Goal: Transaction & Acquisition: Obtain resource

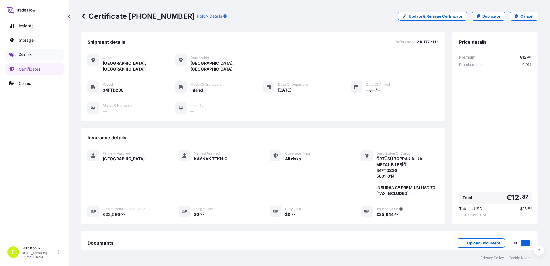
click at [33, 54] on link "Quotes" at bounding box center [34, 55] width 59 height 12
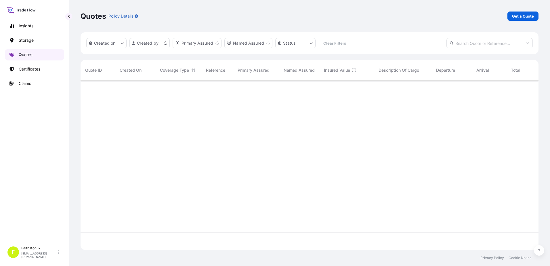
scroll to position [168, 454]
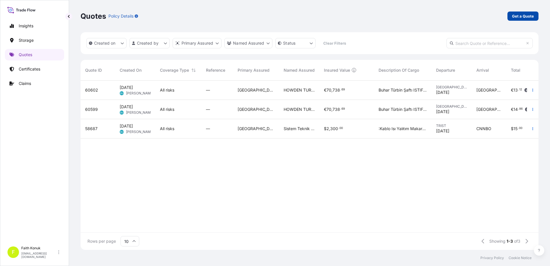
click at [528, 12] on link "Get a Quote" at bounding box center [522, 16] width 31 height 9
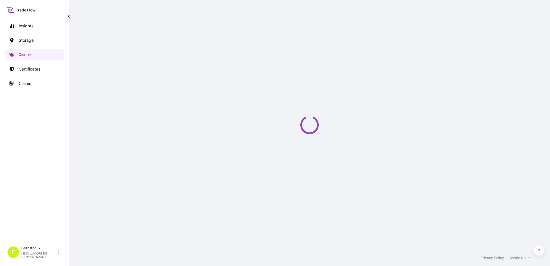
select select "Water"
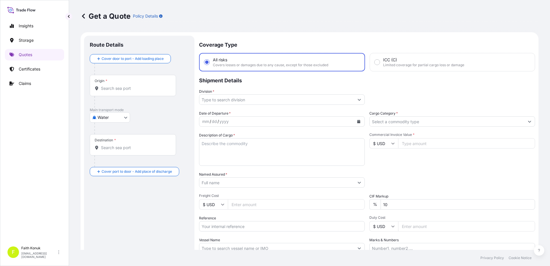
scroll to position [9, 0]
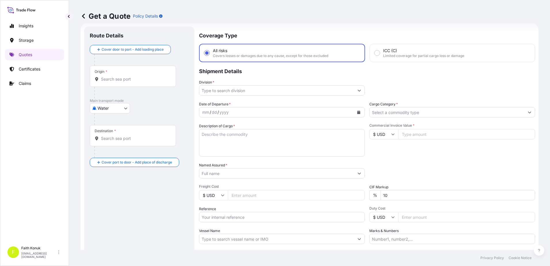
click at [118, 81] on input "Origin *" at bounding box center [135, 79] width 68 height 6
paste input "XIAOLAN"
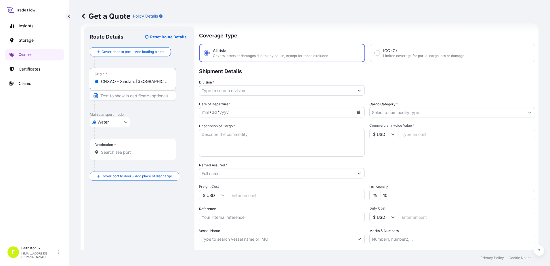
type input "CNXAO - Xiaolan, China"
click at [154, 118] on div "Water Air Water Inland" at bounding box center [139, 122] width 99 height 10
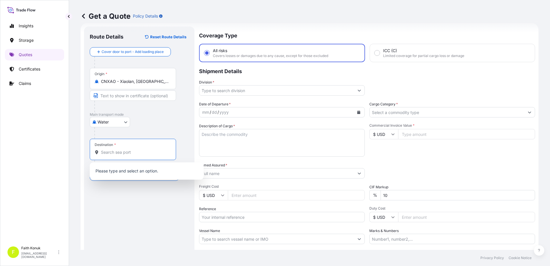
click at [127, 155] on input "Destination *" at bounding box center [135, 152] width 68 height 6
paste input "[PERSON_NAME]"
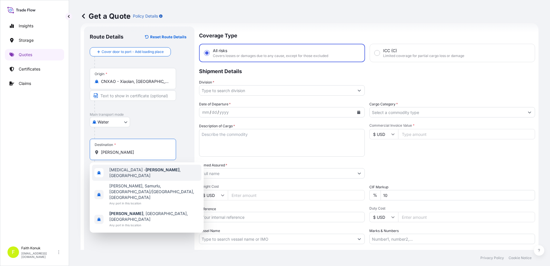
click at [139, 174] on div "TRALI - Aliaga , Turkey" at bounding box center [146, 173] width 109 height 16
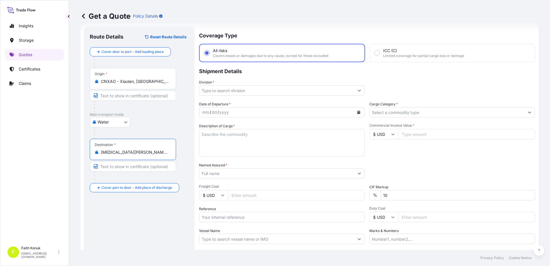
type input "[MEDICAL_DATA][PERSON_NAME][GEOGRAPHIC_DATA], [GEOGRAPHIC_DATA]"
click at [152, 124] on div "Water Air Water Inland" at bounding box center [139, 122] width 99 height 10
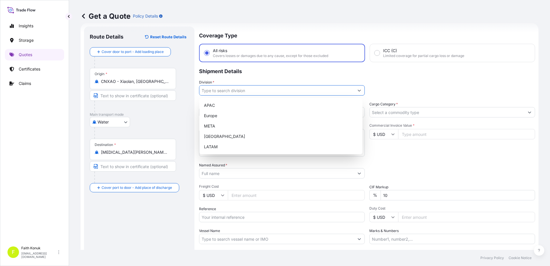
click at [216, 91] on input "Division *" at bounding box center [276, 90] width 155 height 10
click at [209, 129] on div "META" at bounding box center [281, 126] width 159 height 10
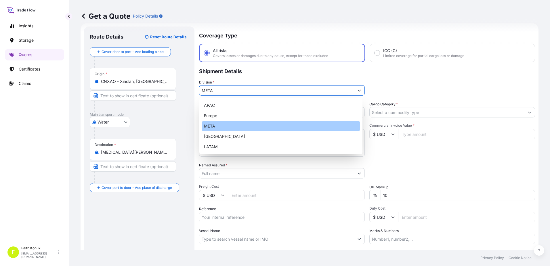
type input "META"
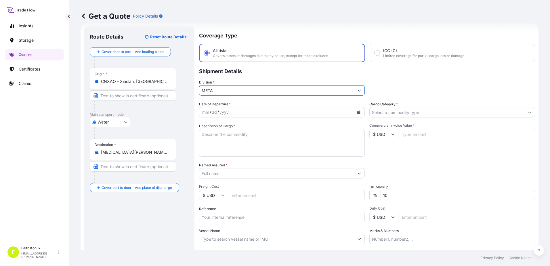
click at [252, 71] on p "Shipment Details" at bounding box center [367, 70] width 336 height 17
click at [355, 115] on button "Calendar" at bounding box center [358, 112] width 9 height 9
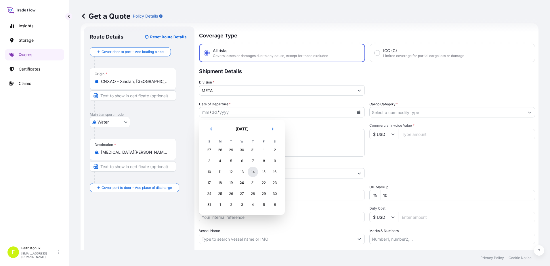
click at [252, 173] on div "14" at bounding box center [253, 172] width 10 height 10
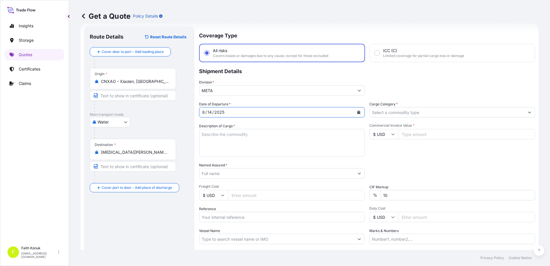
click at [222, 136] on textarea "Description of Cargo *" at bounding box center [282, 143] width 166 height 28
click at [218, 135] on textarea "Description of Cargo *" at bounding box center [282, 143] width 166 height 28
paste textarea ""Self Adhesive Tape Hs code : 350691""
click at [235, 147] on textarea "Self Adhesive Tape Hs code : 350691"" at bounding box center [282, 143] width 166 height 28
paste textarea "IZM20250657"
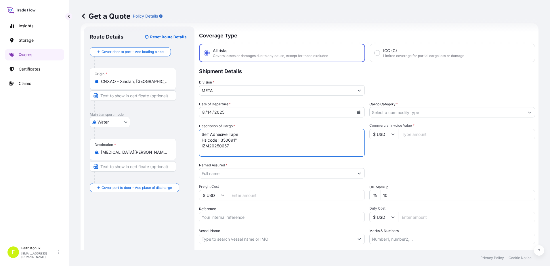
click at [242, 139] on textarea "Self Adhesive Tape Hs code : 350691" IZM20250657" at bounding box center [282, 143] width 166 height 28
type textarea "Self Adhesive Tape Hs code : 350691 IZM20250657 INSURANCE PREMIUM USD 75 (TAX I…"
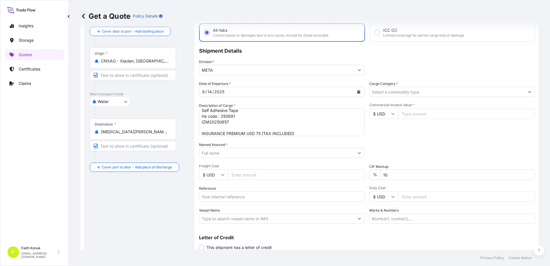
scroll to position [50, 0]
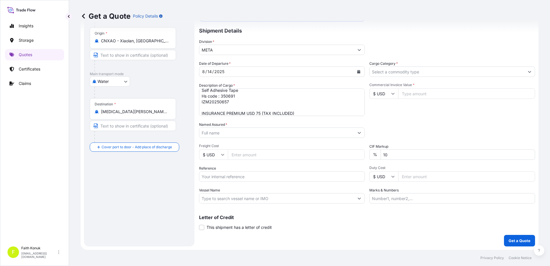
click at [236, 134] on input "Named Assured *" at bounding box center [276, 132] width 155 height 10
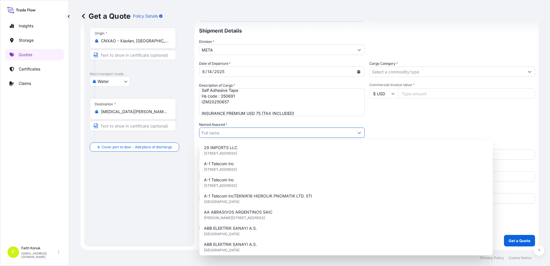
paste input "[PERSON_NAME] YAPISKAN BANT VE İZOLASYON SAN.TİC.LTD.ŞTİ."
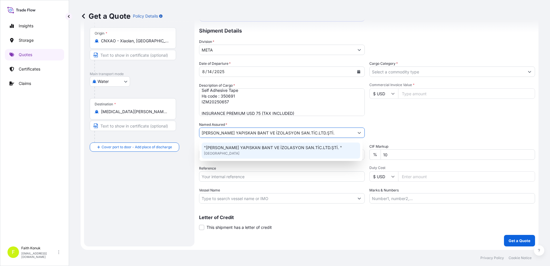
click at [234, 146] on span ""[PERSON_NAME] YAPISKAN BANT VE İZOLASYON SAN.TİC.LTD.ŞTİ. "" at bounding box center [273, 148] width 138 height 6
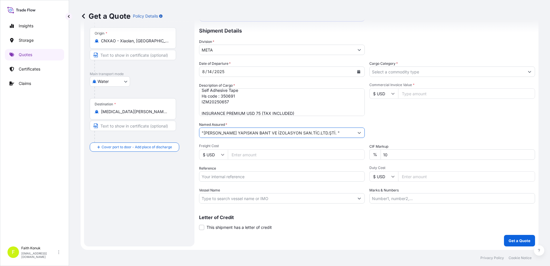
type input ""[PERSON_NAME] YAPISKAN BANT VE İZOLASYON SAN.TİC.LTD.ŞTİ. ""
click at [217, 195] on input "Vessel Name" at bounding box center [276, 198] width 155 height 10
paste input "ONE LINE"
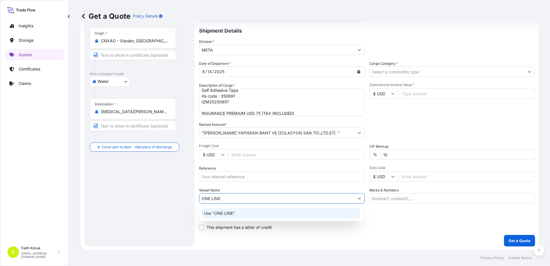
click at [223, 213] on p "Use "ONE LINE"" at bounding box center [219, 213] width 31 height 6
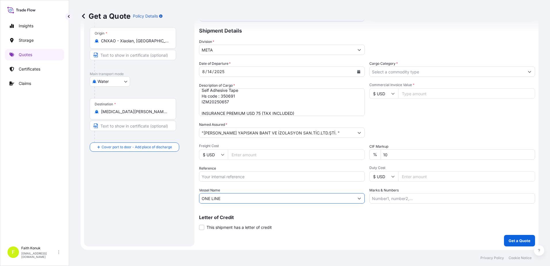
type input "ONE LINE"
click at [386, 70] on input "Cargo Category *" at bounding box center [447, 71] width 155 height 10
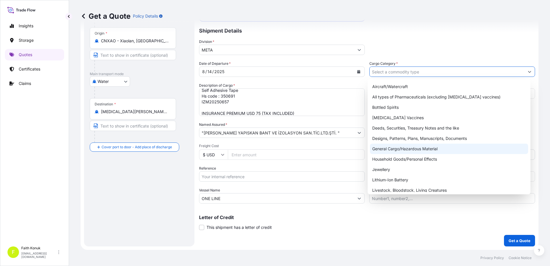
click at [389, 151] on div "General Cargo/Hazardous Material" at bounding box center [449, 149] width 159 height 10
type input "General Cargo/Hazardous Material"
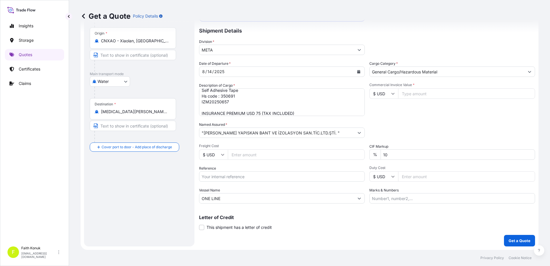
click at [399, 114] on div "Commercial Invoice Value * $ USD" at bounding box center [452, 99] width 166 height 33
click at [406, 96] on input "Commercial Invoice Value *" at bounding box center [466, 93] width 137 height 10
type input "24657.46"
drag, startPoint x: 399, startPoint y: 152, endPoint x: 344, endPoint y: 146, distance: 55.2
click at [345, 152] on div "Date of Departure * 8 / 14 / 2025 Cargo Category * General Cargo/Hazardous Mate…" at bounding box center [367, 132] width 336 height 143
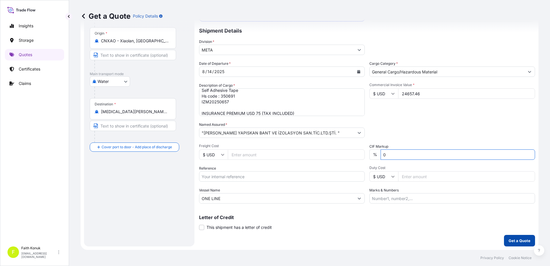
type input "0"
click at [515, 240] on p "Get a Quote" at bounding box center [520, 241] width 22 height 6
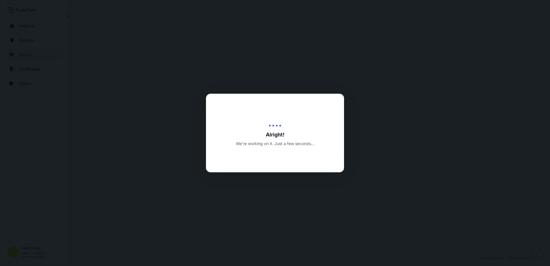
select select "Water"
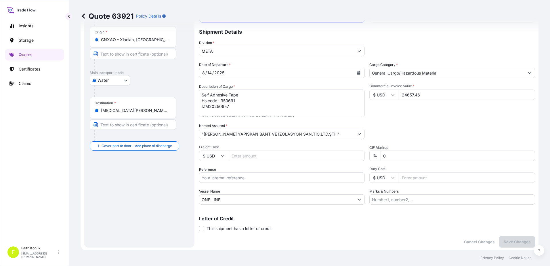
scroll to position [46, 0]
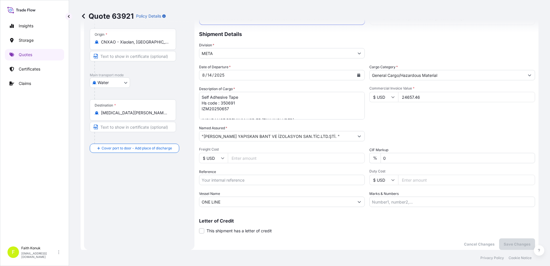
click at [332, 134] on input ""[PERSON_NAME] YAPISKAN BANT VE İZOLASYON SAN.TİC.LTD.ŞTİ. "" at bounding box center [276, 136] width 155 height 10
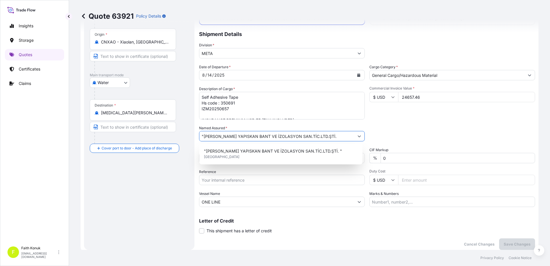
click at [205, 137] on input ""[PERSON_NAME] YAPISKAN BANT VE İZOLASYON SAN.TİC.LTD.ŞTİ." at bounding box center [276, 136] width 155 height 10
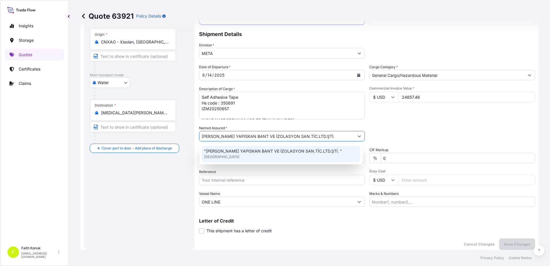
type input "[PERSON_NAME] YAPISKAN BANT VE İZOLASYON SAN.TİC.LTD.ŞTİ."
click at [310, 186] on div "Date of Departure * 8 / 14 / 2025 Cargo Category * General Cargo/Hazardous Mate…" at bounding box center [367, 135] width 336 height 143
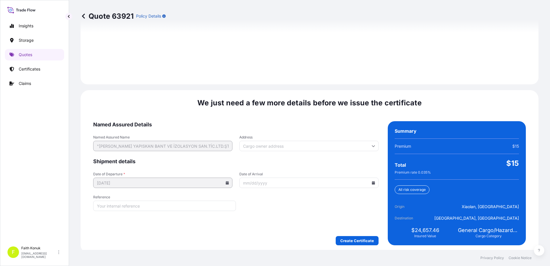
scroll to position [819, 0]
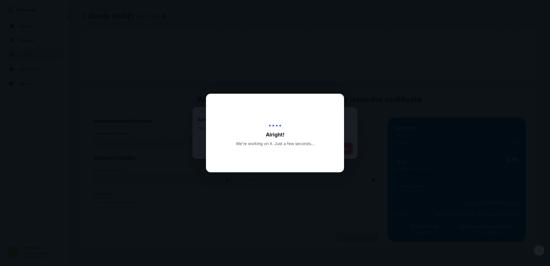
click at [268, 112] on div "Alright! We’re working on it. Just a few seconds..." at bounding box center [275, 133] width 138 height 79
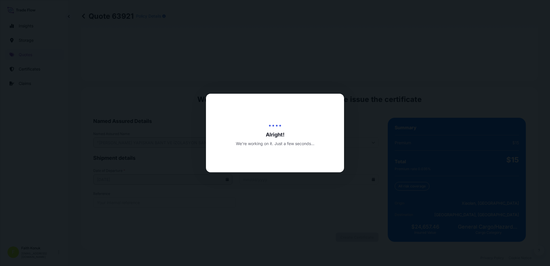
click at [267, 63] on div at bounding box center [275, 133] width 550 height 266
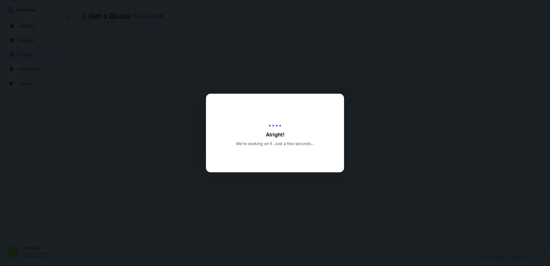
scroll to position [282, 0]
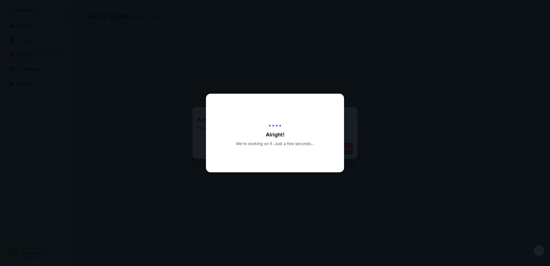
click at [354, 121] on div at bounding box center [275, 133] width 550 height 266
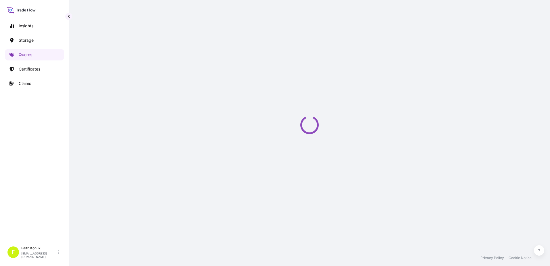
select select "Water"
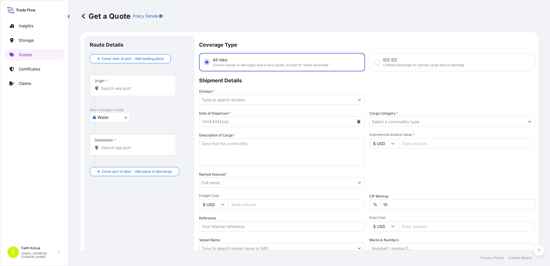
scroll to position [9, 0]
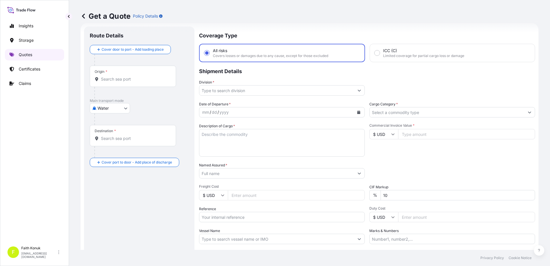
click at [41, 57] on link "Quotes" at bounding box center [34, 55] width 59 height 12
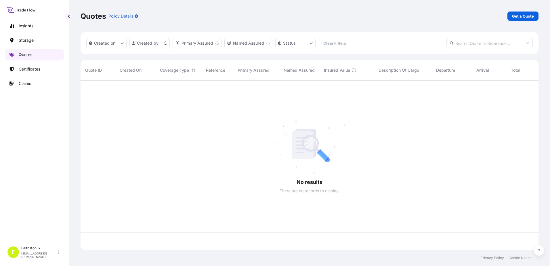
scroll to position [168, 454]
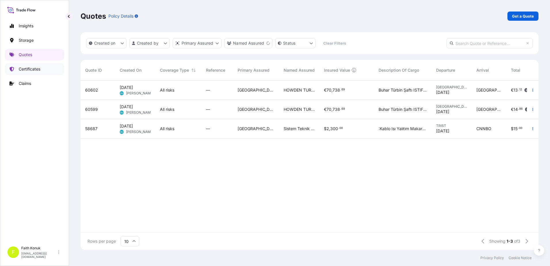
click at [44, 67] on link "Certificates" at bounding box center [34, 69] width 59 height 12
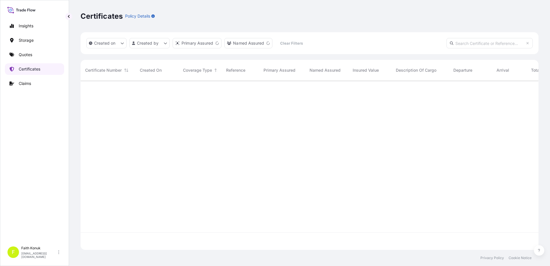
scroll to position [168, 454]
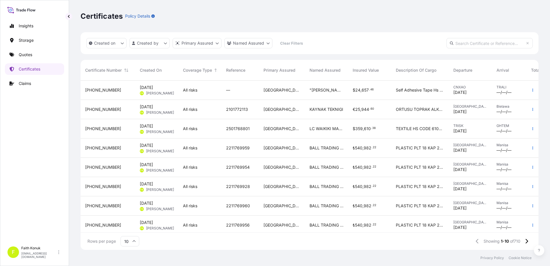
click at [223, 89] on div "—" at bounding box center [240, 90] width 37 height 19
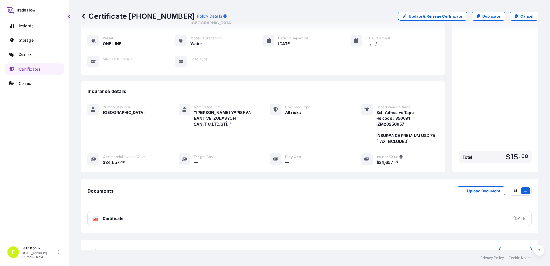
scroll to position [60, 0]
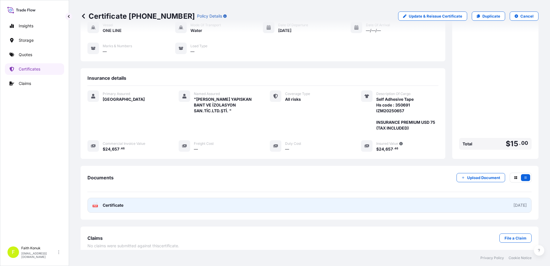
click at [117, 202] on span "Certificate" at bounding box center [113, 205] width 21 height 6
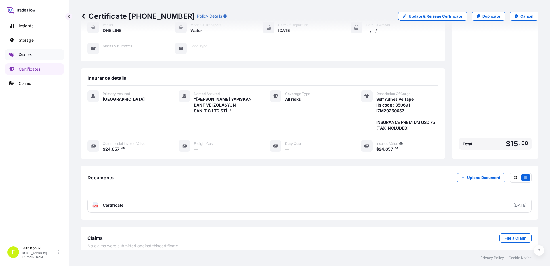
click at [37, 51] on link "Quotes" at bounding box center [34, 55] width 59 height 12
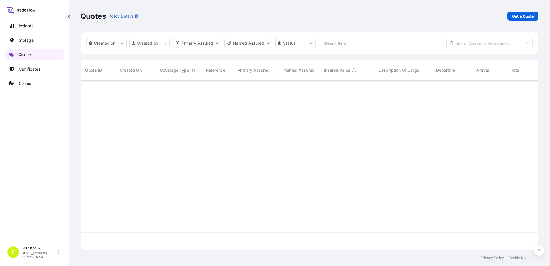
scroll to position [168, 454]
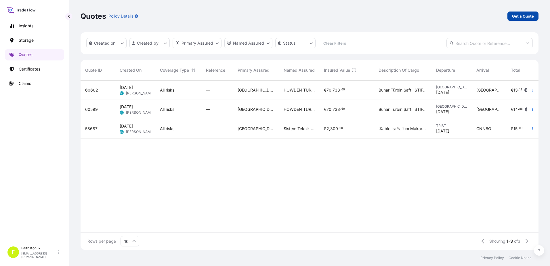
click at [519, 18] on p "Get a Quote" at bounding box center [523, 16] width 22 height 6
select select "Water"
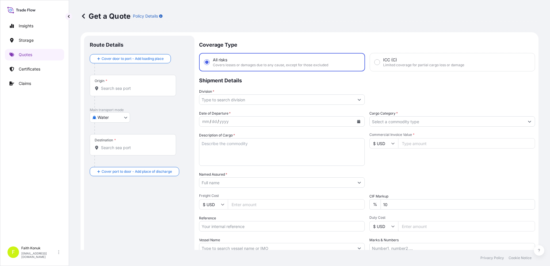
scroll to position [9, 0]
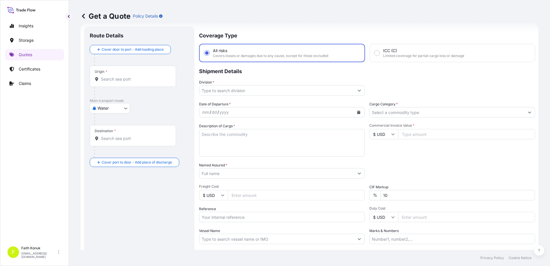
click at [122, 81] on input "Origin *" at bounding box center [135, 79] width 68 height 6
paste input "TAICANG"
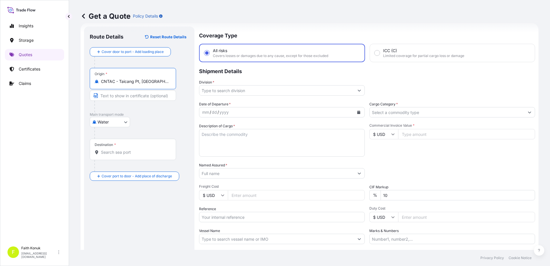
type input "CNTAC - Taicang Pt, [GEOGRAPHIC_DATA]"
click at [153, 125] on div "Water Air Water Inland" at bounding box center [139, 122] width 99 height 10
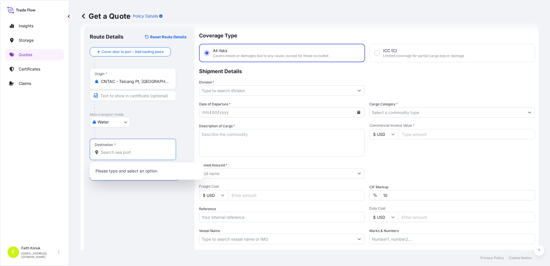
click at [115, 154] on input "Destination *" at bounding box center [135, 152] width 68 height 6
paste input "[PERSON_NAME]"
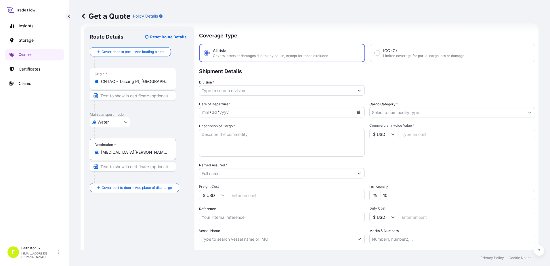
type input "[MEDICAL_DATA][PERSON_NAME][GEOGRAPHIC_DATA], [GEOGRAPHIC_DATA]"
click at [148, 121] on div "Water Air Water Inland" at bounding box center [139, 122] width 99 height 10
click at [233, 91] on input "Division *" at bounding box center [276, 90] width 155 height 10
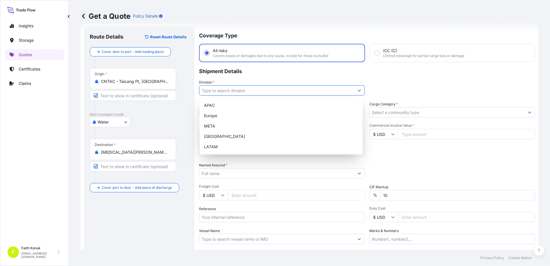
paste input "[PERSON_NAME] YAPISKAN BANT VE İZOLASYON SAN.TİC.LTD.ŞTİ."
click at [359, 90] on icon "Show suggestions" at bounding box center [359, 90] width 3 height 3
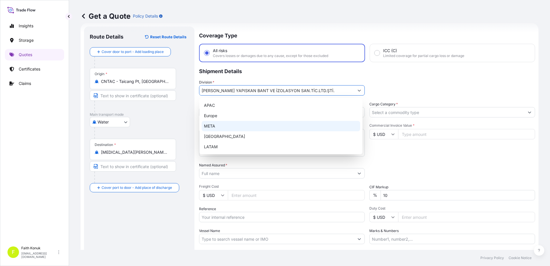
click at [211, 122] on div "META" at bounding box center [281, 126] width 159 height 10
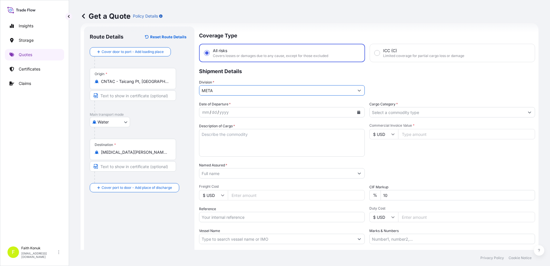
type input "META"
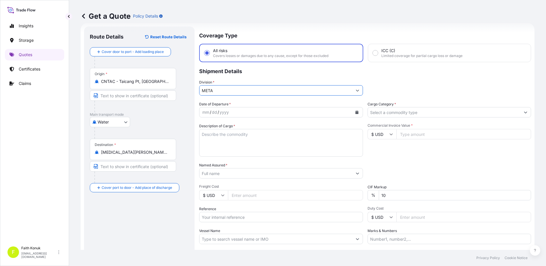
click at [219, 172] on input "Named Assured *" at bounding box center [275, 173] width 153 height 10
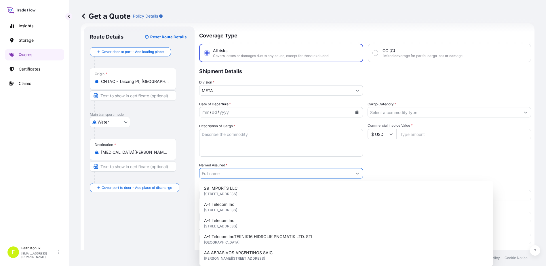
paste input "[PERSON_NAME] YAPISKAN BANT VE İZOLASYON SAN.TİC.LTD.ŞTİ."
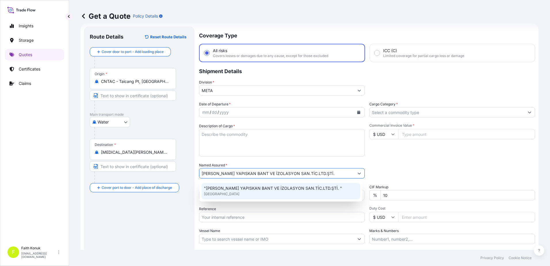
click at [220, 189] on span ""[PERSON_NAME] YAPISKAN BANT VE İZOLASYON SAN.TİC.LTD.ŞTİ. "" at bounding box center [273, 188] width 138 height 6
click at [296, 191] on div ""[PERSON_NAME] YAPISKAN BANT VE İZOLASYON SAN.TİC.LTD.ŞTİ. " [GEOGRAPHIC_DATA]" at bounding box center [281, 191] width 159 height 16
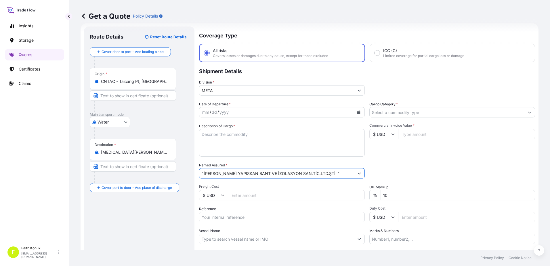
type input ""[PERSON_NAME] YAPISKAN BANT VE İZOLASYON SAN.TİC.LTD.ŞTİ. ""
click at [359, 114] on button "Calendar" at bounding box center [358, 112] width 9 height 9
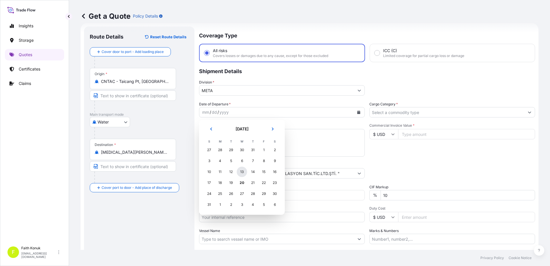
click at [240, 173] on div "13" at bounding box center [242, 172] width 10 height 10
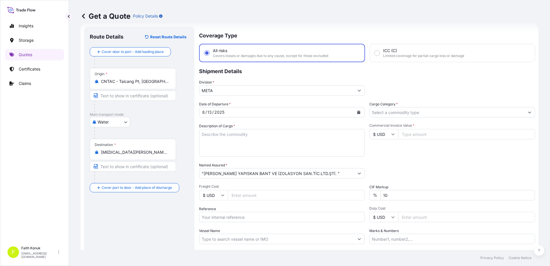
click at [211, 126] on label "Description of Cargo *" at bounding box center [217, 126] width 36 height 6
click at [211, 129] on textarea "Description of Cargo *" at bounding box center [282, 143] width 166 height 28
click at [209, 135] on textarea "Description of Cargo *" at bounding box center [282, 143] width 166 height 28
click at [212, 134] on textarea "Description of Cargo *" at bounding box center [282, 143] width 166 height 28
paste textarea ""SOLVENT ACR SCRIM TRANSFER TAPE HS 350691 DOUBLE SIDED TAPE HS 350691 ""
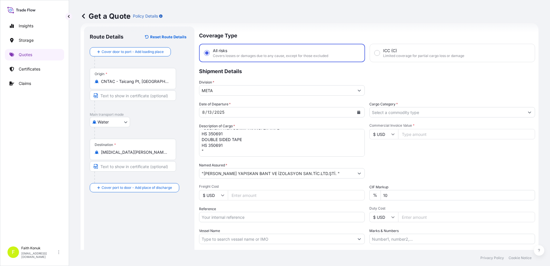
click at [228, 147] on textarea ""SOLVENT ACR SCRIM TRANSFER TAPE HS 350691 DOUBLE SIDED TAPE HS 350691 "" at bounding box center [282, 143] width 166 height 28
paste textarea "IZM20250686"
click at [227, 147] on textarea "SOLVENT ACR SCRIM TRANSFER TAPE HS 350691 DOUBLE SIDED TAPE HS 350691 IZM202506…" at bounding box center [282, 143] width 166 height 28
click at [257, 152] on textarea "SOLVENT ACR SCRIM TRANSFER TAPE HS 350691 DOUBLE SIDED TAPE HS 350691 IZM202506…" at bounding box center [282, 143] width 166 height 28
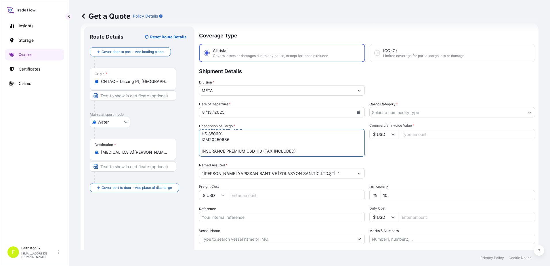
type textarea "SOLVENT ACR SCRIM TRANSFER TAPE HS 350691 DOUBLE SIDED TAPE HS 350691 IZM202506…"
click at [224, 238] on input "Vessel Name" at bounding box center [276, 239] width 155 height 10
paste input "AKKON"
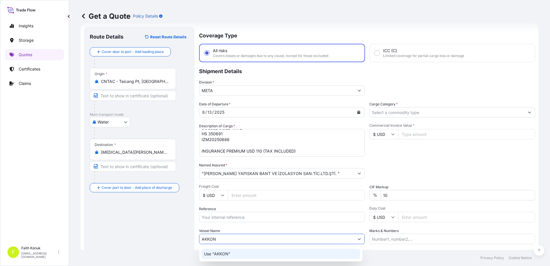
click at [224, 250] on div "Use "AKKON"" at bounding box center [281, 254] width 159 height 10
type input "AKKON"
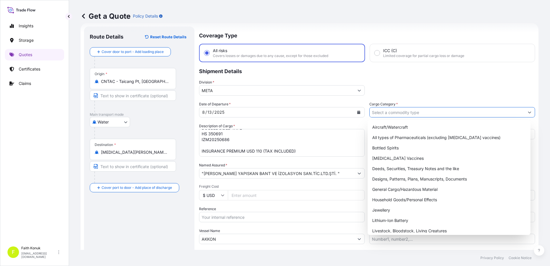
click at [387, 114] on input "Cargo Category *" at bounding box center [447, 112] width 155 height 10
click at [388, 192] on div "General Cargo/Hazardous Material" at bounding box center [449, 189] width 159 height 10
type input "General Cargo/Hazardous Material"
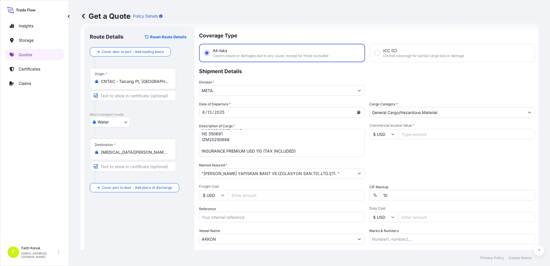
click at [409, 146] on div "Commercial Invoice Value * $ USD" at bounding box center [452, 139] width 166 height 33
drag, startPoint x: 409, startPoint y: 132, endPoint x: 272, endPoint y: 177, distance: 144.6
click at [409, 132] on input "Commercial Invoice Value *" at bounding box center [466, 134] width 137 height 10
click at [422, 133] on input "Commercial Invoice Value *" at bounding box center [466, 134] width 137 height 10
type input "49337.95"
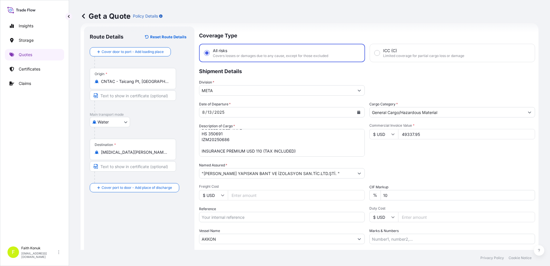
click at [420, 168] on div "Packing Category Type to search a container mode Please select a primary mode o…" at bounding box center [452, 170] width 166 height 16
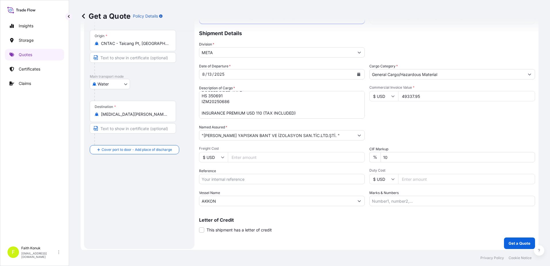
scroll to position [50, 0]
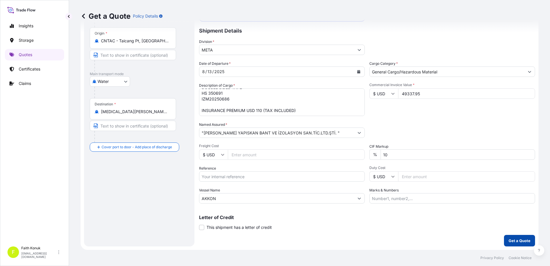
click at [515, 241] on p "Get a Quote" at bounding box center [520, 241] width 22 height 6
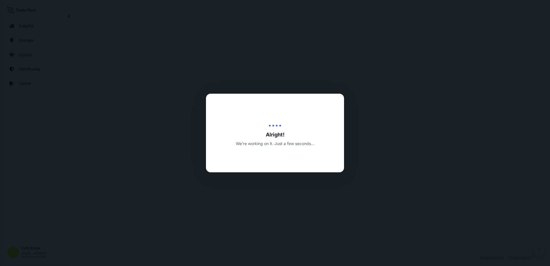
select select "Water"
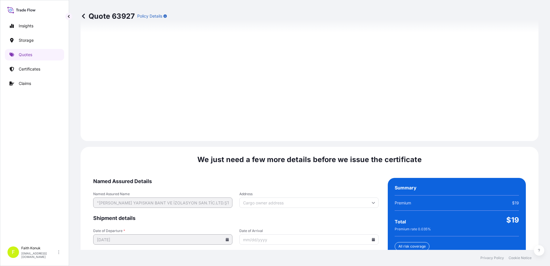
scroll to position [819, 0]
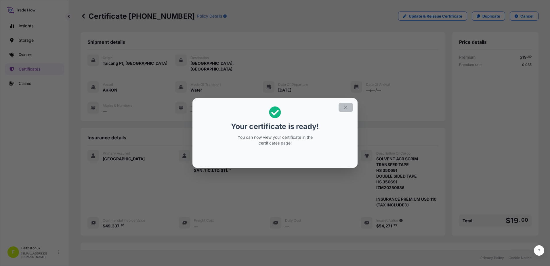
click at [346, 108] on icon "button" at bounding box center [345, 107] width 5 height 5
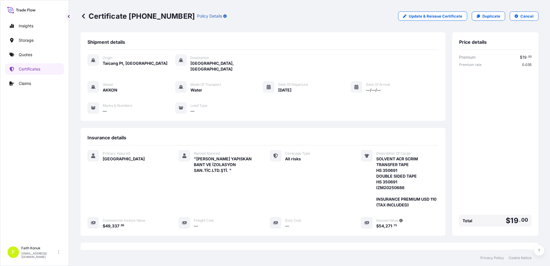
scroll to position [77, 0]
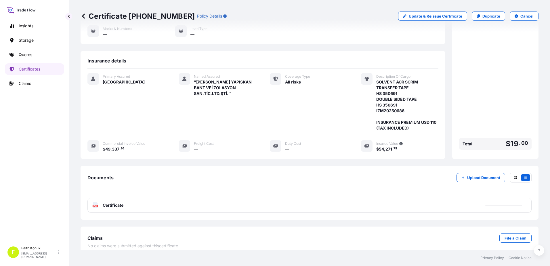
click at [95, 205] on text "PDF" at bounding box center [96, 206] width 4 height 2
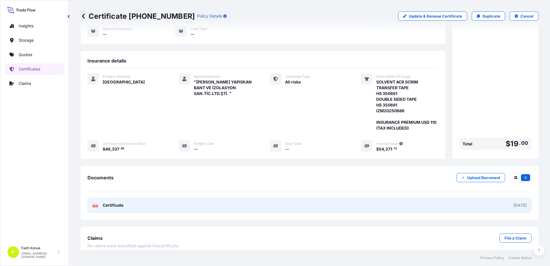
click at [96, 205] on text "PDF" at bounding box center [96, 206] width 4 height 2
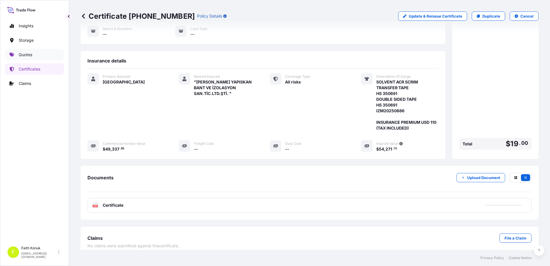
click at [24, 54] on p "Quotes" at bounding box center [26, 55] width 14 height 6
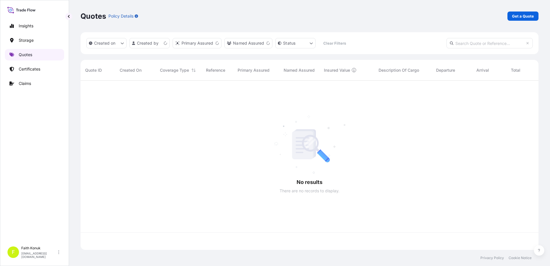
scroll to position [168, 454]
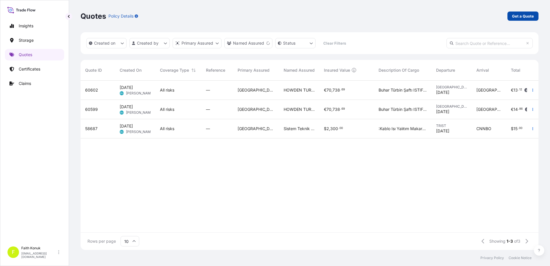
click at [517, 16] on p "Get a Quote" at bounding box center [523, 16] width 22 height 6
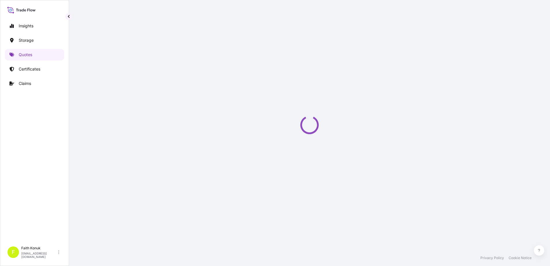
scroll to position [9, 0]
select select "Water"
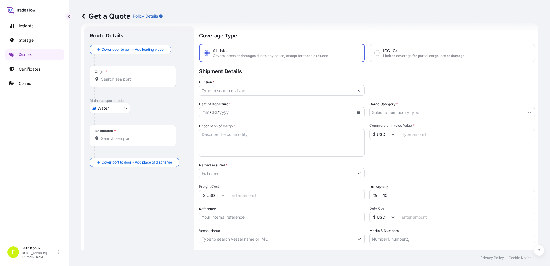
click at [123, 76] on div "Origin *" at bounding box center [133, 76] width 86 height 21
click at [123, 76] on input "Origin *" at bounding box center [135, 79] width 68 height 6
paste input "[GEOGRAPHIC_DATA]"
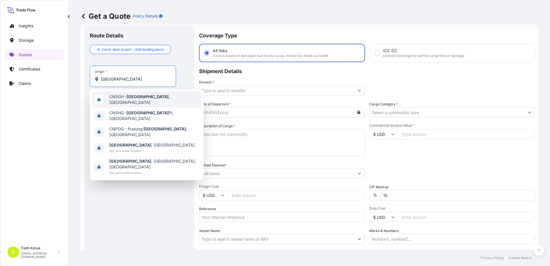
click at [151, 98] on span "CNSGH - [GEOGRAPHIC_DATA] , [GEOGRAPHIC_DATA]" at bounding box center [154, 100] width 90 height 12
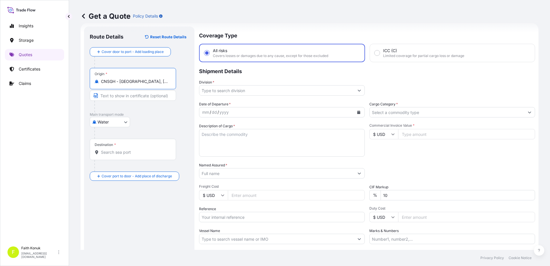
type input "CNSGH - [GEOGRAPHIC_DATA], [GEOGRAPHIC_DATA]"
click at [156, 121] on div "Water Air Water Inland" at bounding box center [139, 122] width 99 height 10
click at [116, 152] on input "Destination *" at bounding box center [135, 152] width 68 height 6
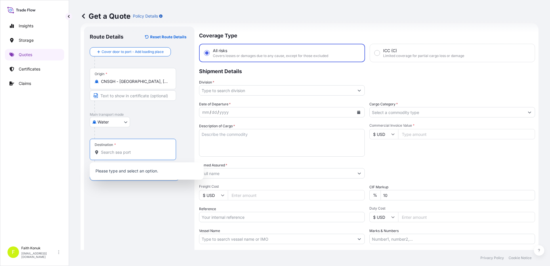
paste input "[GEOGRAPHIC_DATA]"
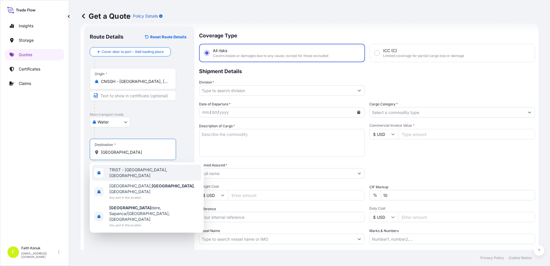
click at [129, 169] on span "TRIST - [GEOGRAPHIC_DATA], [GEOGRAPHIC_DATA]" at bounding box center [154, 173] width 90 height 12
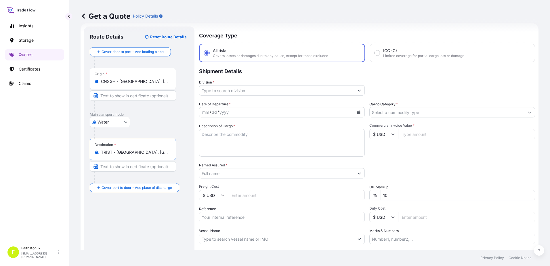
type input "TRIST - [GEOGRAPHIC_DATA], [GEOGRAPHIC_DATA]"
click at [152, 107] on div at bounding box center [135, 107] width 82 height 12
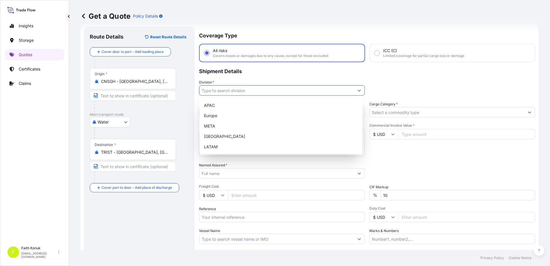
click at [216, 92] on input "Division *" at bounding box center [276, 90] width 155 height 10
click at [214, 125] on div "META" at bounding box center [281, 126] width 159 height 10
type input "META"
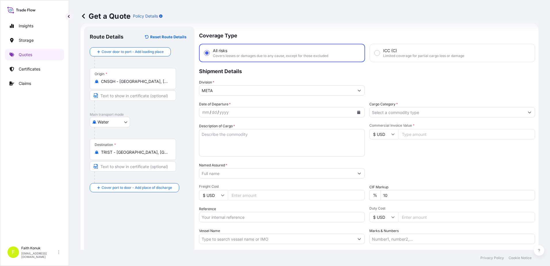
click at [252, 78] on p "Shipment Details" at bounding box center [367, 70] width 336 height 17
click at [230, 111] on div "mm / dd / yyyy" at bounding box center [276, 112] width 155 height 10
click at [359, 112] on button "Calendar" at bounding box center [358, 112] width 9 height 9
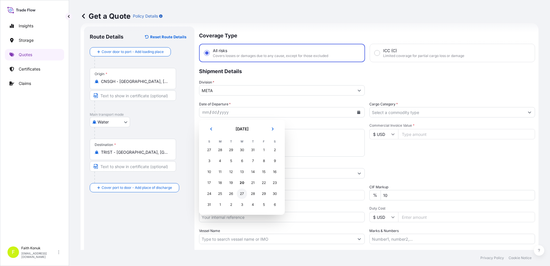
click at [243, 195] on div "27" at bounding box center [242, 193] width 10 height 10
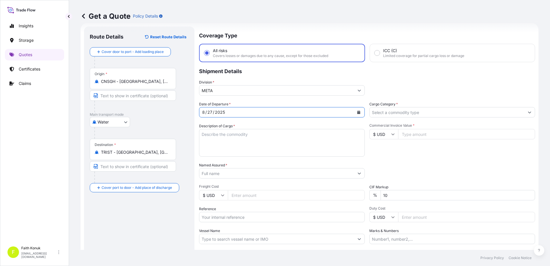
click at [220, 131] on textarea "Description of Cargo *" at bounding box center [282, 143] width 166 height 28
click at [223, 138] on textarea "Description of Cargo *" at bounding box center [282, 143] width 166 height 28
paste textarea "HS CODE 392190550011 Ribbon Tape 35MM X 400M 594 CTNS 28.22 CBM 18414 KGS"
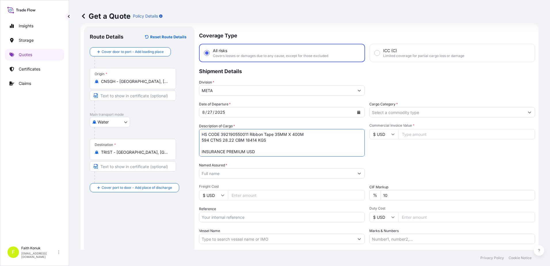
click at [268, 149] on textarea "HS CODE 392190550011 Ribbon Tape 35MM X 400M 594 CTNS 28.22 CBM 18414 KGS INSUR…" at bounding box center [282, 143] width 166 height 28
type textarea "HS CODE 392190550011 Ribbon Tape 35MM X 400M 594 CTNS 28.22 CBM 18414 KGS INSUR…"
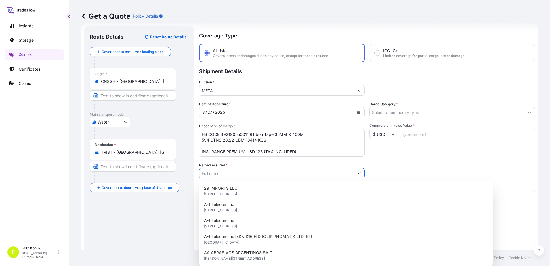
click at [226, 169] on input "Named Assured *" at bounding box center [276, 173] width 155 height 10
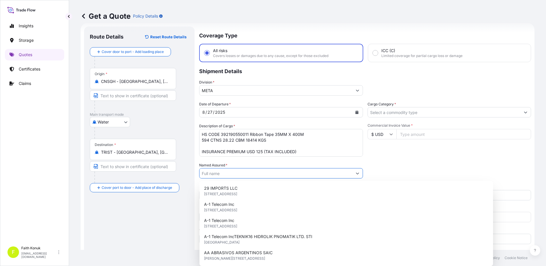
paste input "GUVEN ETIKET MATBAA VE KAGITCILIK SAN. [MEDICAL_DATA]. AS."
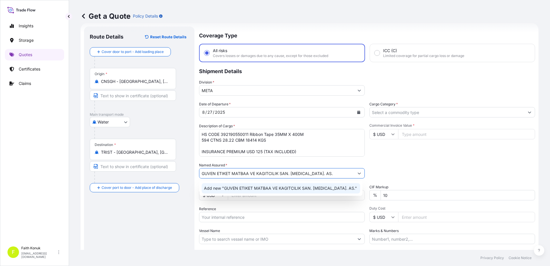
click at [230, 188] on span "Add new "GUVEN ETIKET MATBAA VE KAGITCILIK SAN. [MEDICAL_DATA]. AS."" at bounding box center [280, 188] width 153 height 6
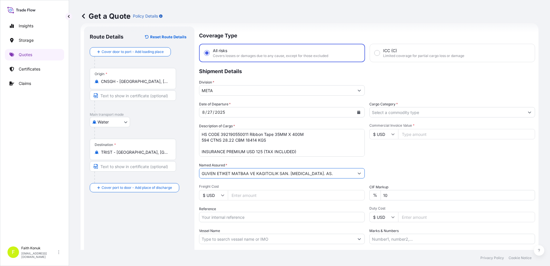
type input "GUVEN ETIKET MATBAA VE KAGITCILIK SAN. [MEDICAL_DATA]. AS."
click at [244, 206] on div "Date of Departure * [DATE] Cargo Category * Description of Cargo * HS CODE 3921…" at bounding box center [367, 172] width 336 height 143
click at [391, 112] on input "Cargo Category *" at bounding box center [447, 112] width 155 height 10
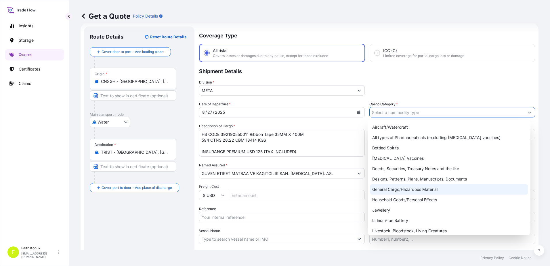
click at [391, 190] on div "General Cargo/Hazardous Material" at bounding box center [449, 189] width 159 height 10
type input "General Cargo/Hazardous Material"
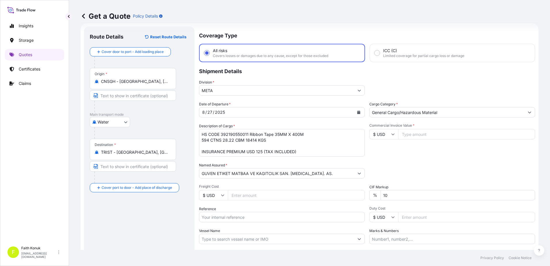
click at [393, 157] on div "Date of Departure * [DATE] Cargo Category * General Cargo/Hazardous Material De…" at bounding box center [367, 172] width 336 height 143
click at [407, 133] on input "Commercial Invoice Value *" at bounding box center [466, 134] width 137 height 10
type input "60207.84"
click at [404, 165] on div "Packing Category Type to search a container mode Please select a primary mode o…" at bounding box center [452, 170] width 166 height 16
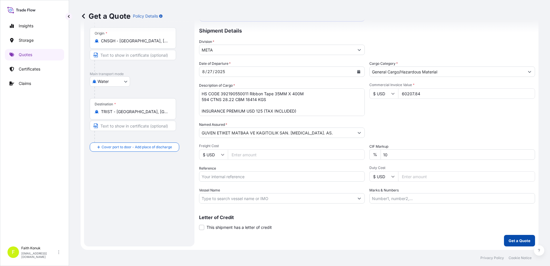
click at [514, 241] on p "Get a Quote" at bounding box center [520, 241] width 22 height 6
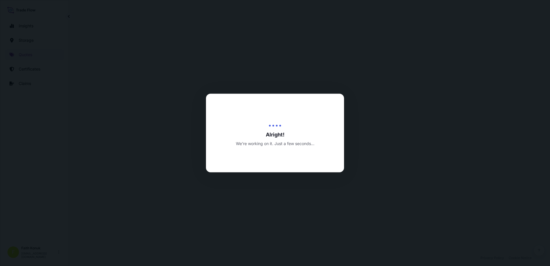
select select "Water"
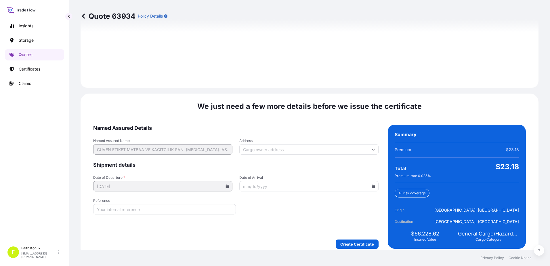
scroll to position [819, 0]
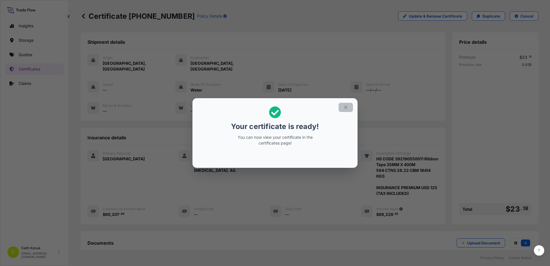
click at [344, 105] on icon "button" at bounding box center [345, 107] width 5 height 5
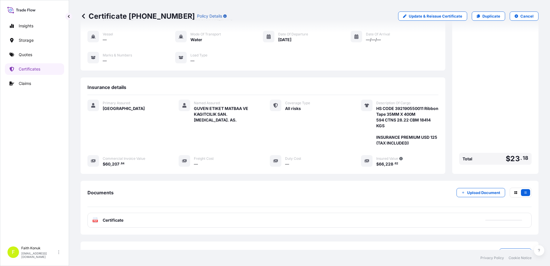
scroll to position [65, 0]
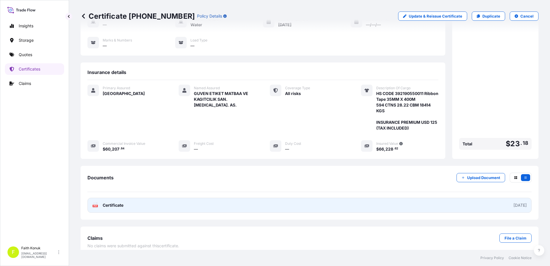
click at [99, 202] on div "PDF Certificate" at bounding box center [107, 205] width 31 height 6
